Goal: Transaction & Acquisition: Purchase product/service

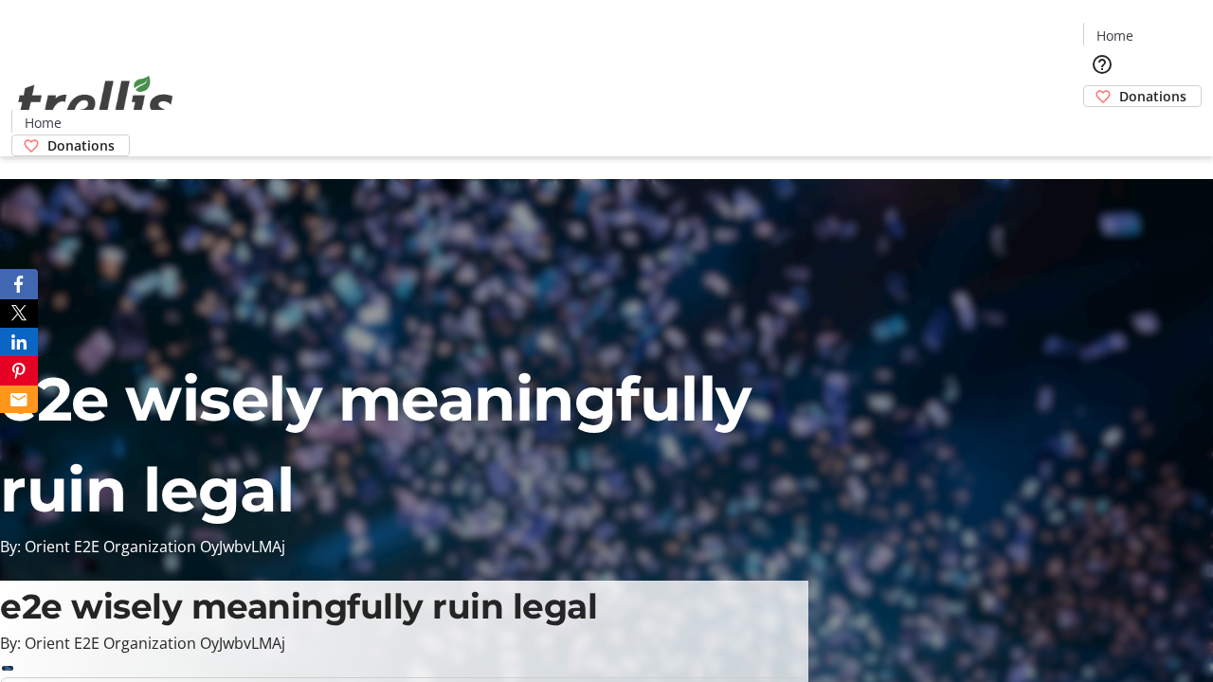
click at [1119, 86] on span "Donations" at bounding box center [1152, 96] width 67 height 20
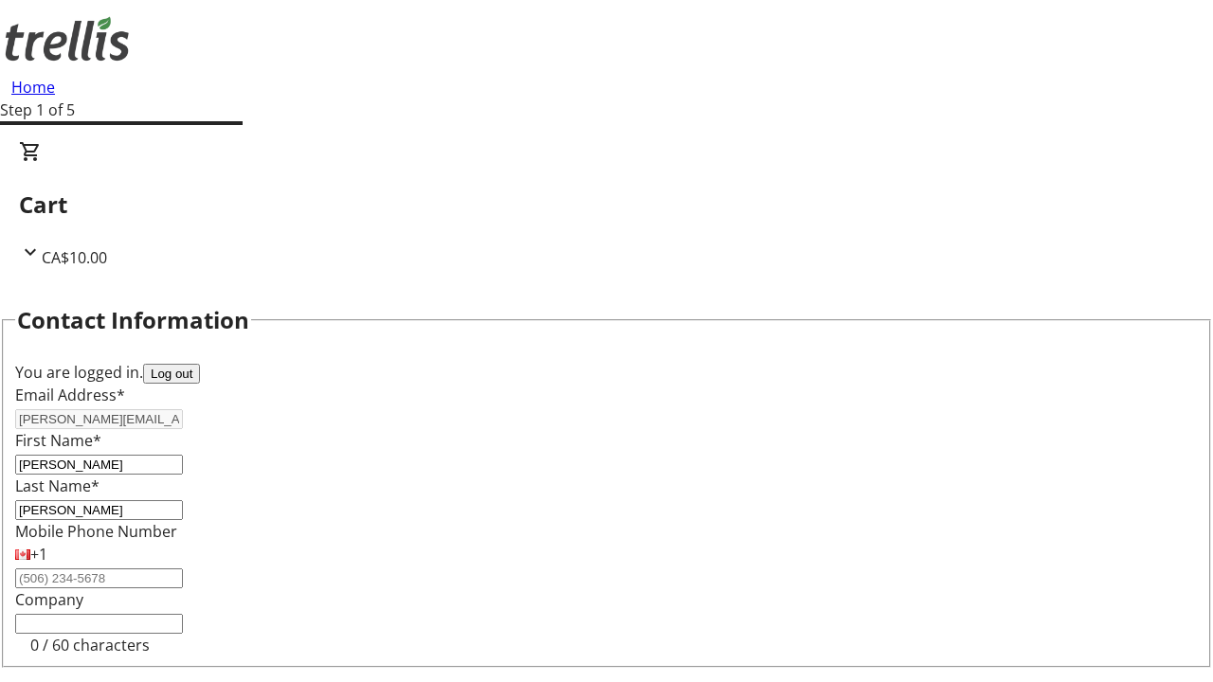
scroll to position [254, 0]
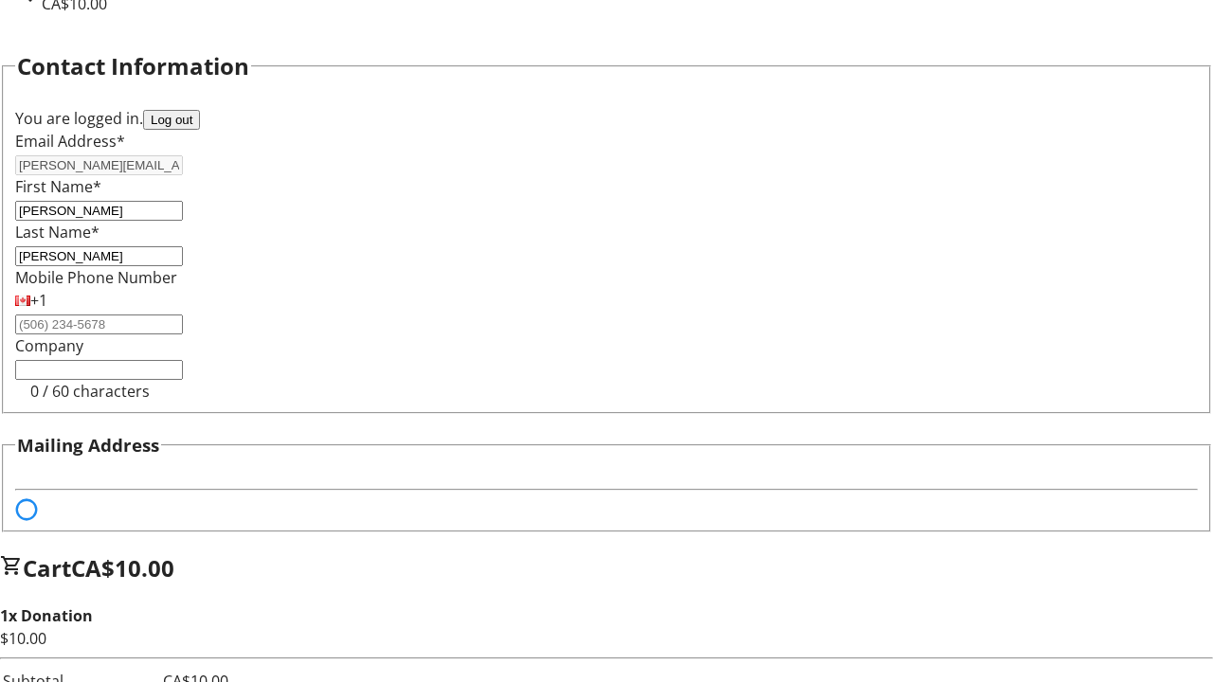
select select "BC"
select select "CA"
